Goal: Navigation & Orientation: Find specific page/section

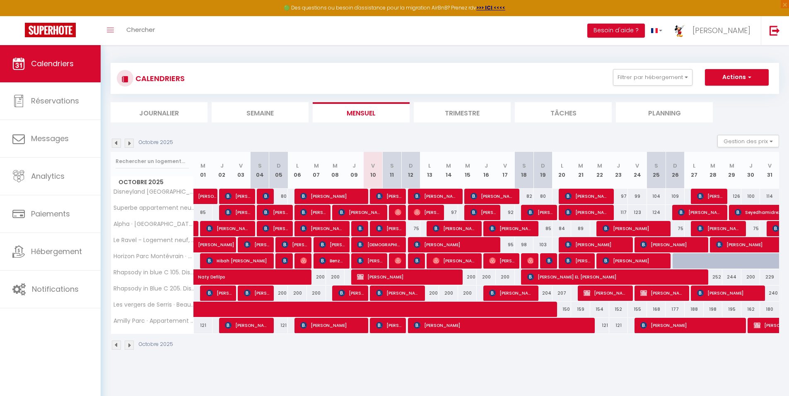
click at [130, 143] on img at bounding box center [129, 143] width 9 height 9
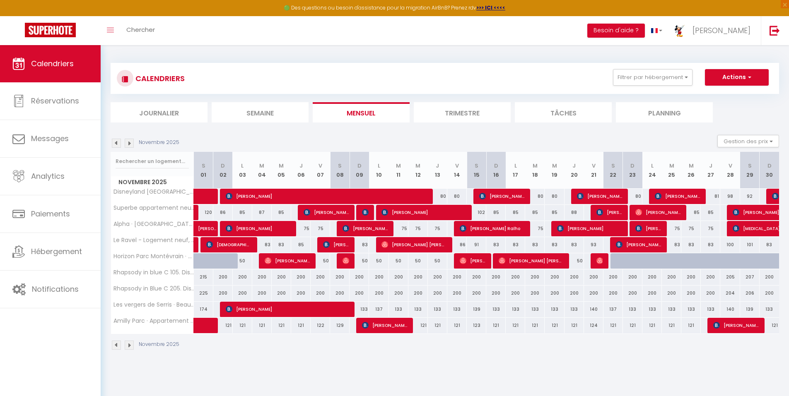
click at [130, 143] on img at bounding box center [129, 143] width 9 height 9
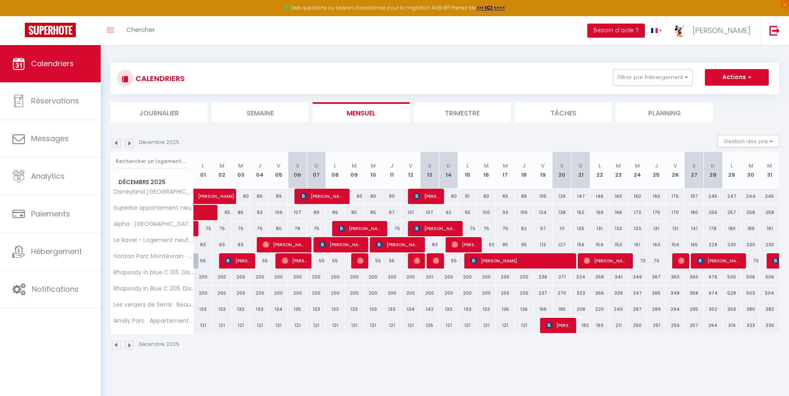
click at [130, 143] on img at bounding box center [129, 143] width 9 height 9
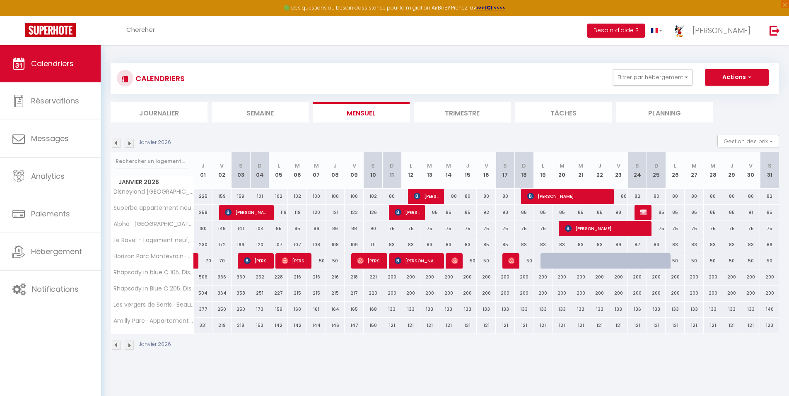
click at [115, 143] on img at bounding box center [116, 143] width 9 height 9
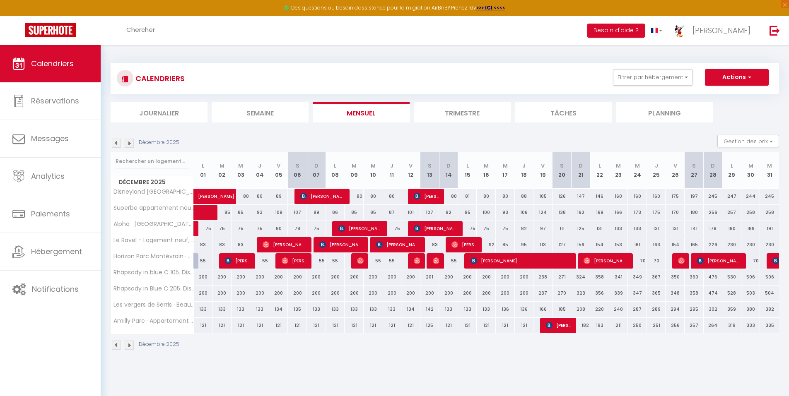
click at [115, 143] on img at bounding box center [116, 143] width 9 height 9
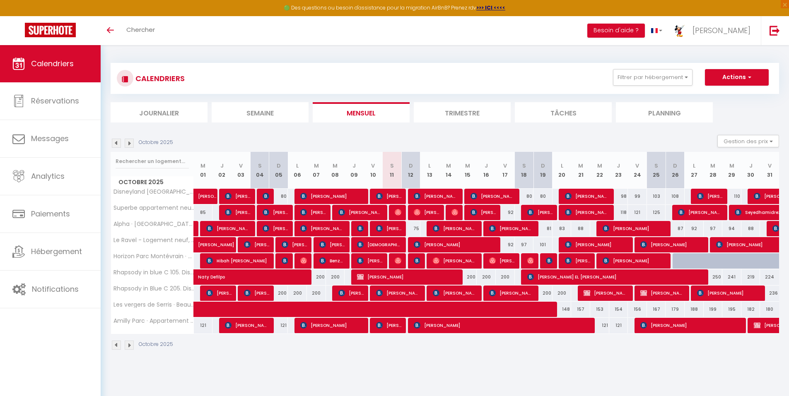
click at [297, 68] on div "CALENDRIERS Filtrer par hébergement Tous Disneyland Paris, Val d'Europe, Parkin…" at bounding box center [445, 78] width 668 height 31
